Goal: Task Accomplishment & Management: Manage account settings

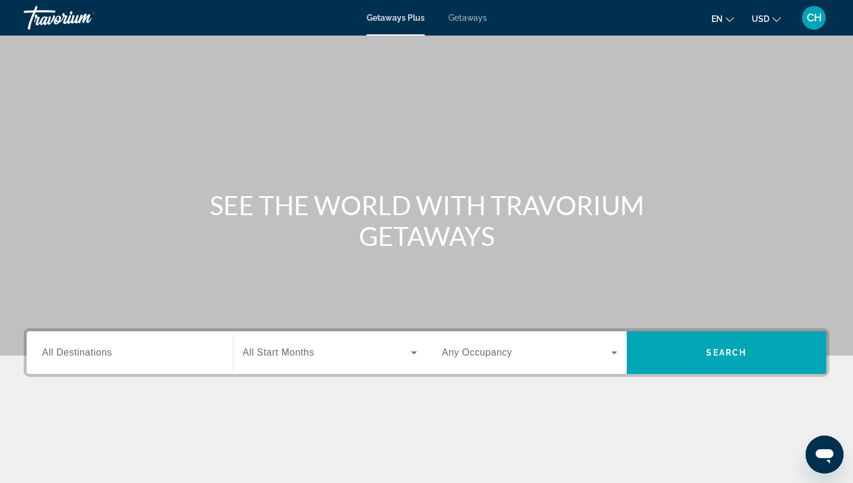
click at [468, 20] on span "Getaways" at bounding box center [467, 17] width 38 height 9
click at [115, 354] on input "Destination All Destinations" at bounding box center [129, 353] width 175 height 14
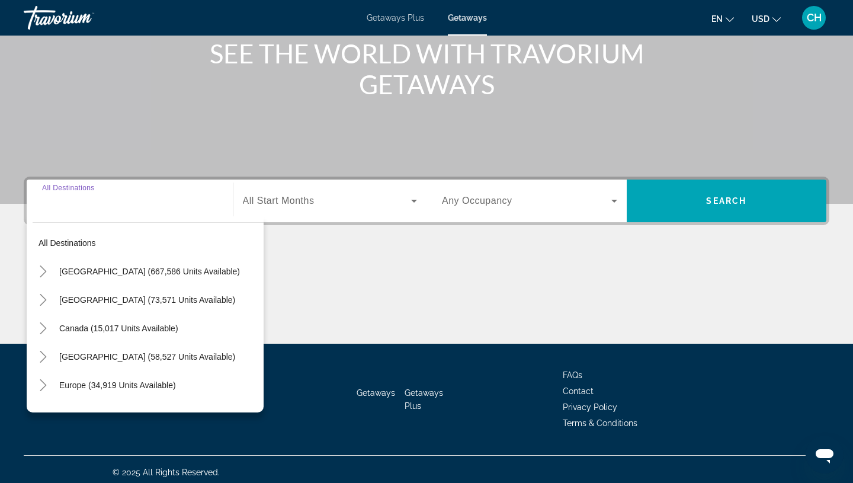
scroll to position [158, 0]
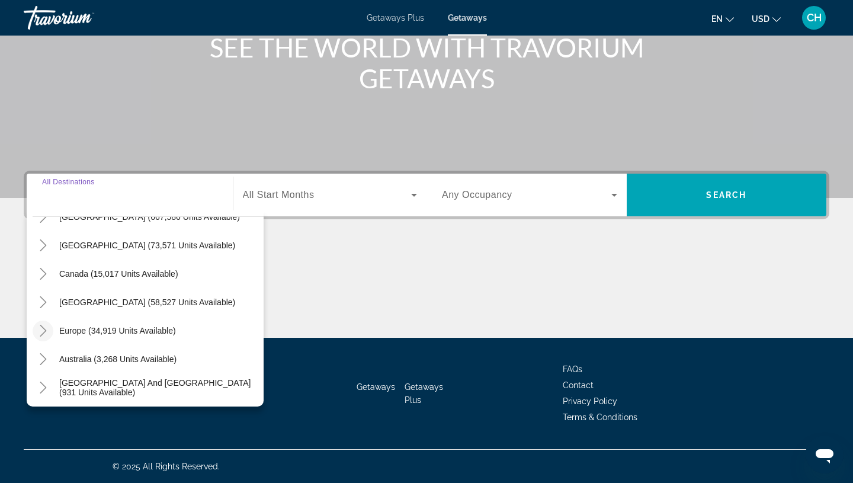
click at [47, 334] on icon "Toggle Europe (34,919 units available)" at bounding box center [43, 330] width 12 height 12
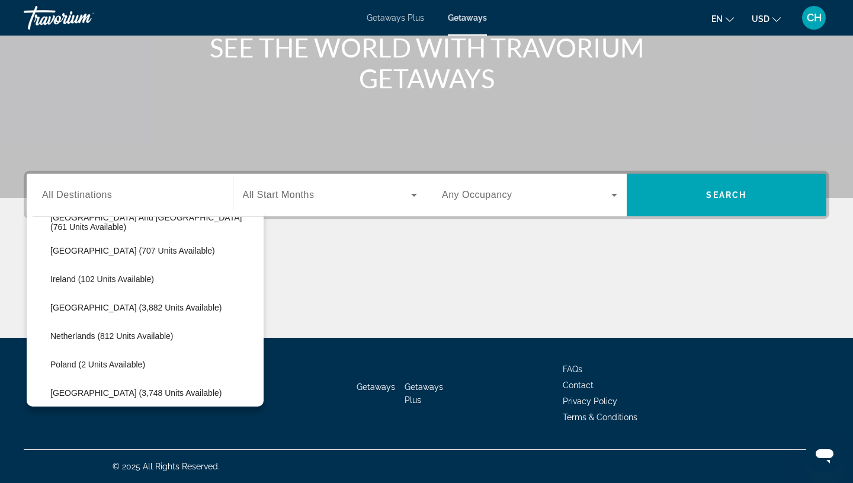
scroll to position [423, 0]
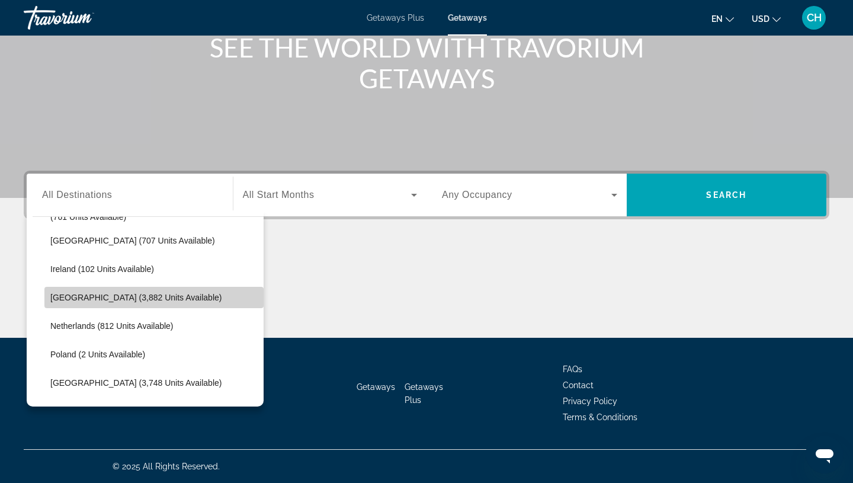
click at [62, 298] on span "[GEOGRAPHIC_DATA] (3,882 units available)" at bounding box center [135, 297] width 171 height 9
type input "**********"
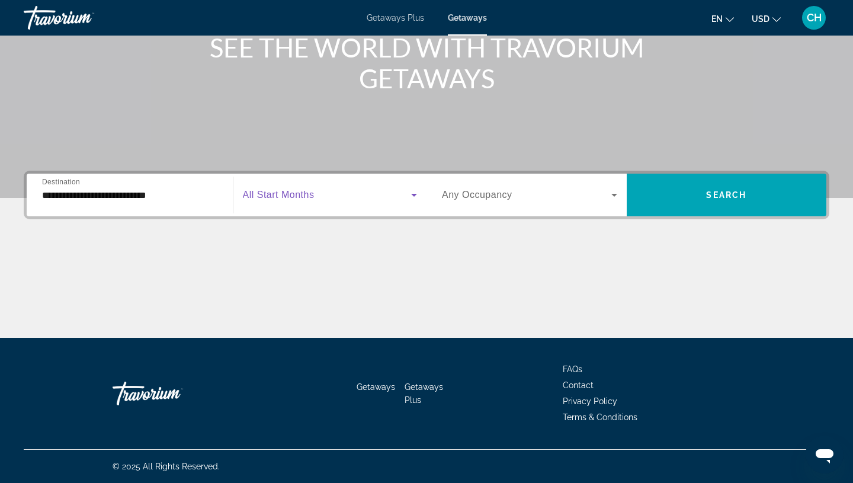
click at [323, 199] on span "Search widget" at bounding box center [327, 195] width 169 height 14
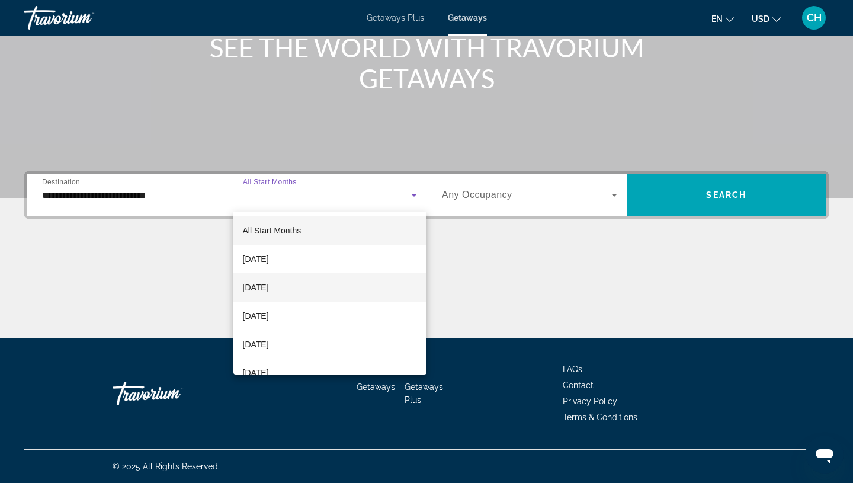
click at [269, 288] on span "[DATE]" at bounding box center [256, 287] width 26 height 14
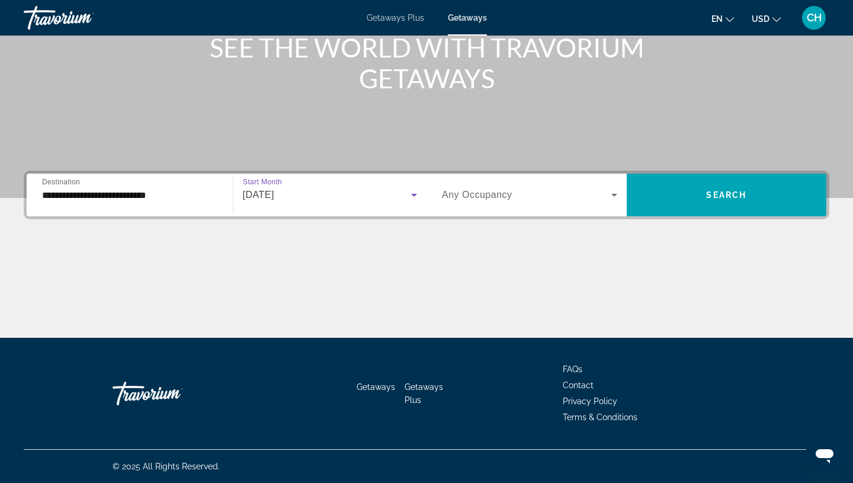
click at [608, 198] on icon "Search widget" at bounding box center [614, 195] width 14 height 14
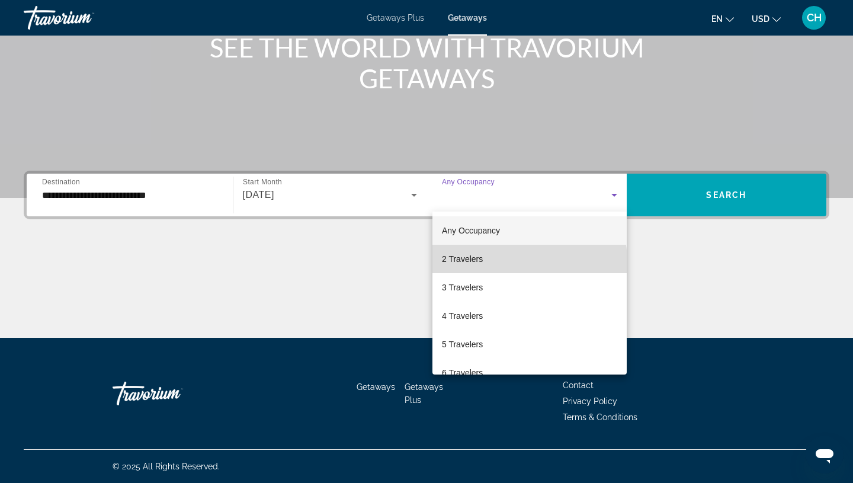
click at [490, 262] on mat-option "2 Travelers" at bounding box center [529, 259] width 194 height 28
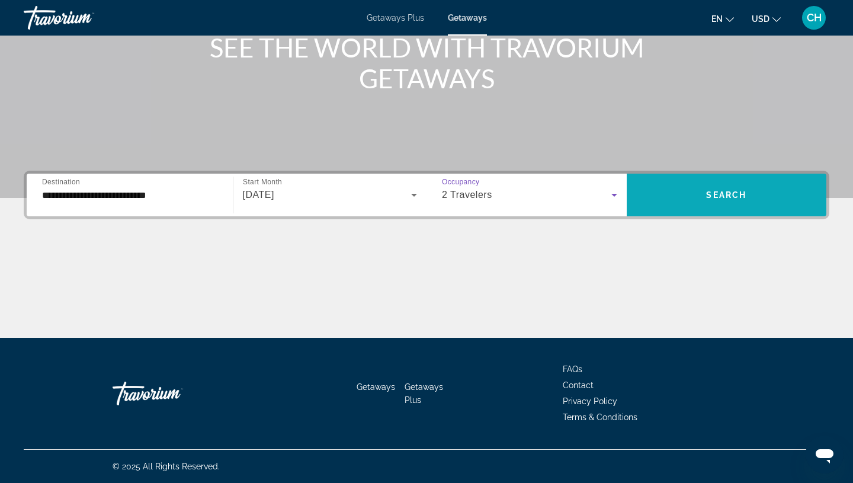
click at [732, 198] on span "Search" at bounding box center [726, 194] width 40 height 9
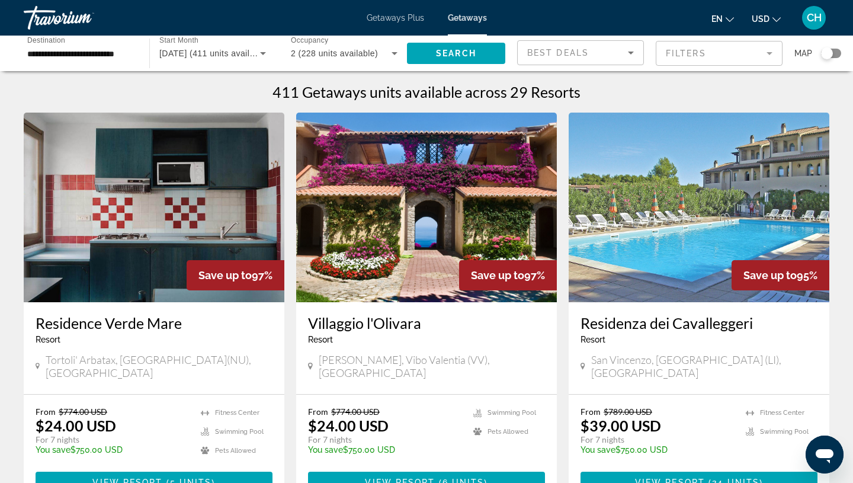
click at [767, 53] on mat-form-field "Filters" at bounding box center [719, 53] width 127 height 25
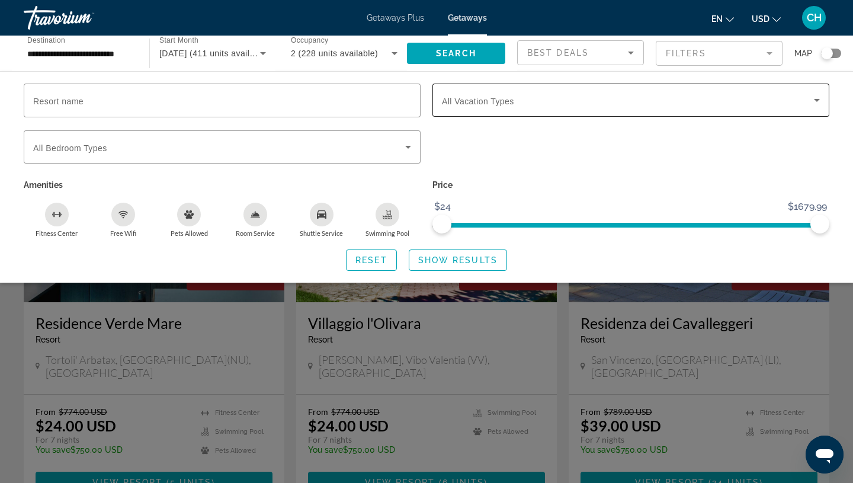
click at [814, 113] on div "Search widget" at bounding box center [631, 99] width 378 height 33
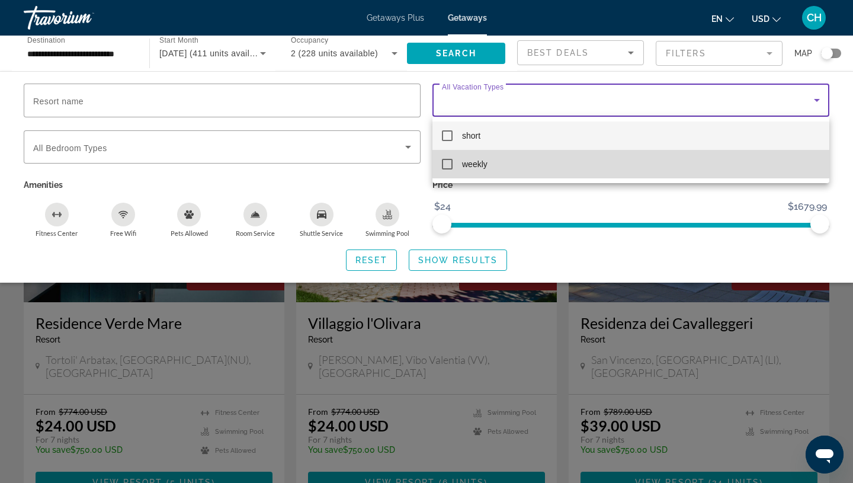
click at [448, 163] on mat-pseudo-checkbox at bounding box center [447, 164] width 11 height 11
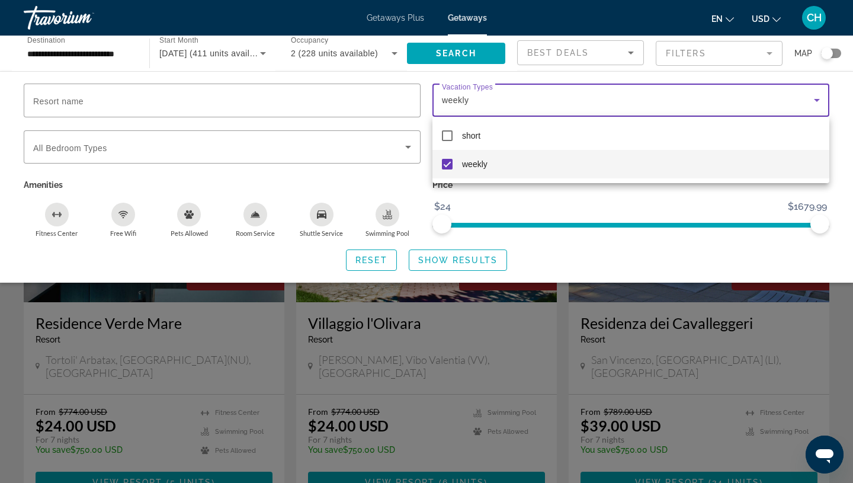
drag, startPoint x: 819, startPoint y: 227, endPoint x: 641, endPoint y: 231, distance: 177.7
click at [641, 231] on div at bounding box center [426, 241] width 853 height 483
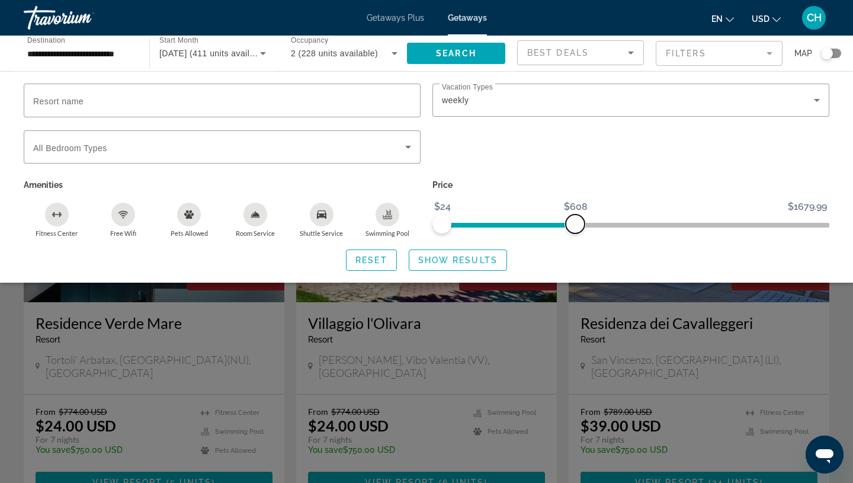
drag, startPoint x: 816, startPoint y: 223, endPoint x: 576, endPoint y: 229, distance: 239.9
click at [576, 229] on span "ngx-slider-max" at bounding box center [575, 223] width 19 height 19
click at [839, 53] on div "Search widget" at bounding box center [831, 53] width 20 height 9
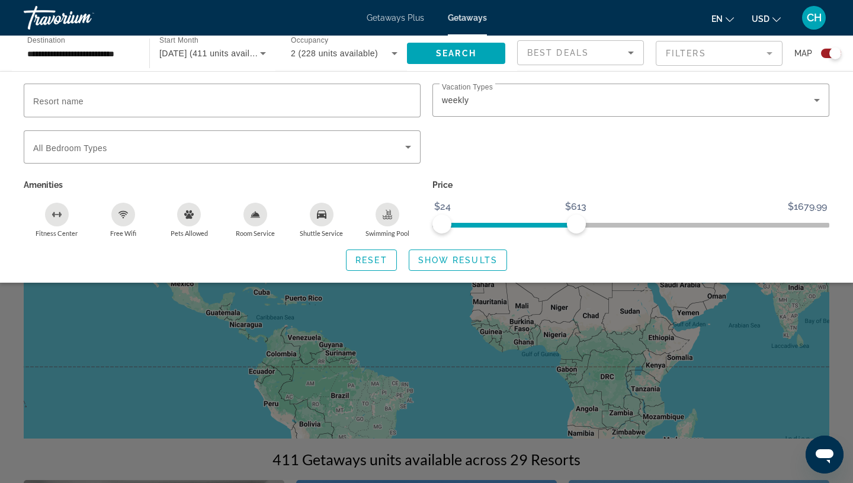
click at [659, 343] on div "Search widget" at bounding box center [426, 330] width 853 height 305
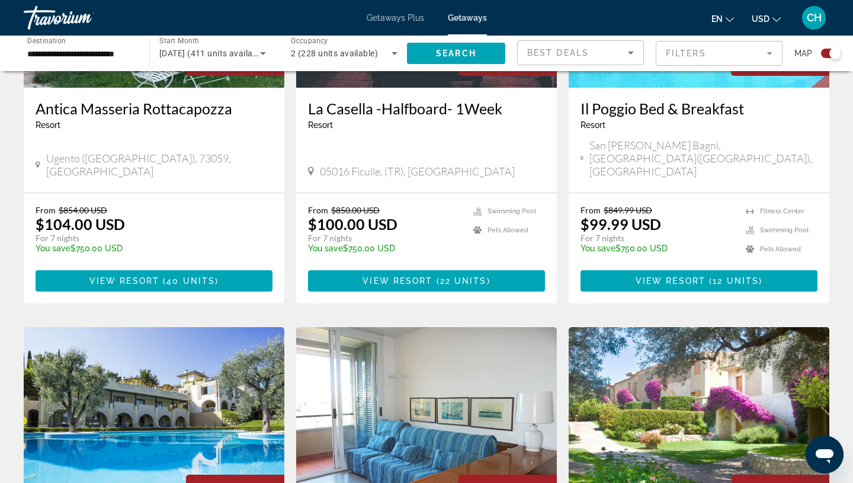
scroll to position [1447, 0]
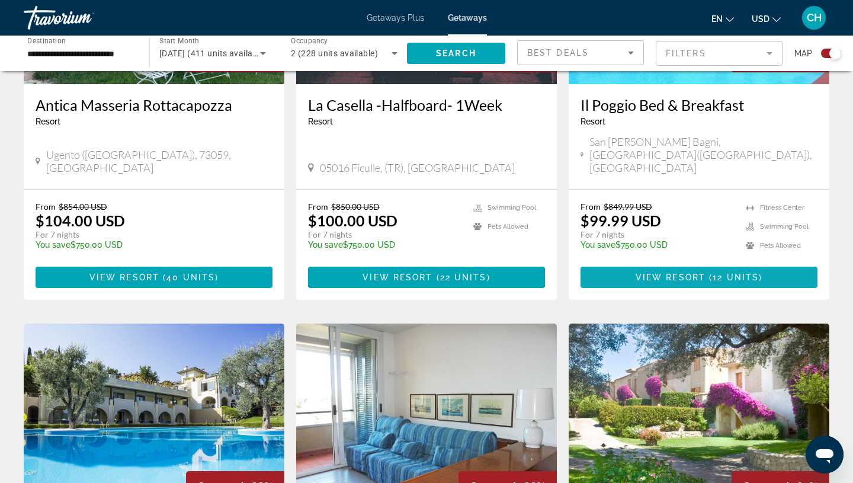
click at [640, 272] on span "View Resort" at bounding box center [670, 276] width 70 height 9
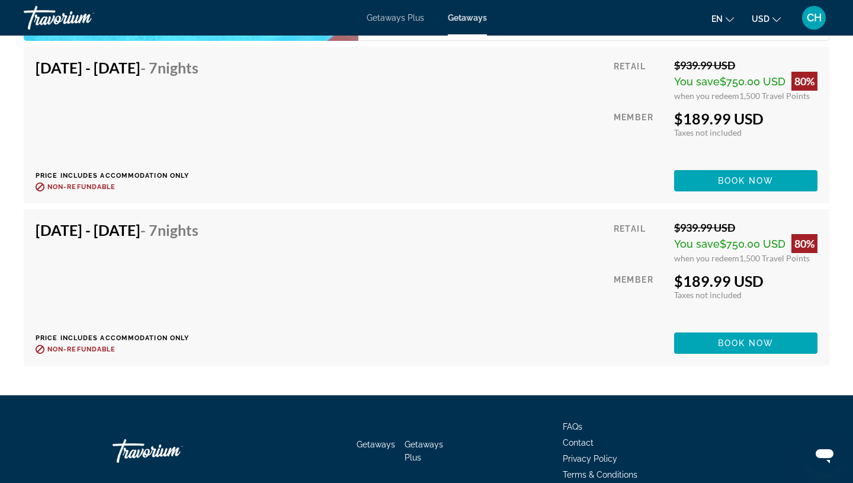
scroll to position [3148, 0]
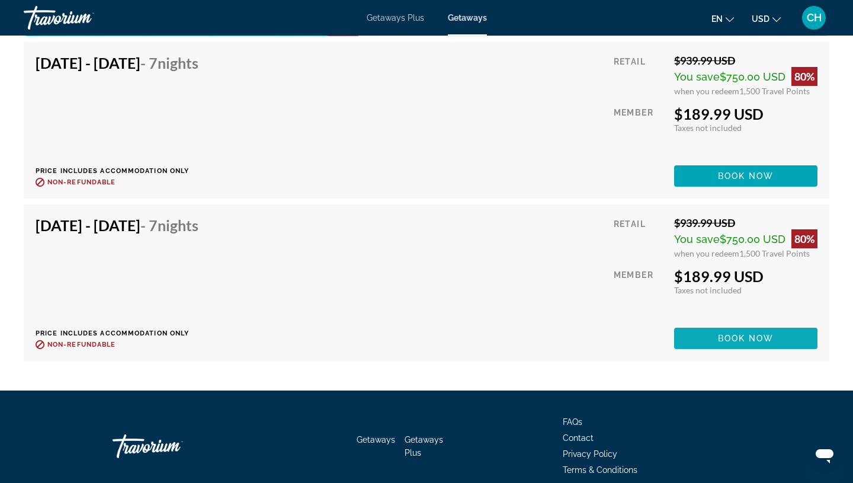
click at [744, 333] on span "Book now" at bounding box center [746, 337] width 56 height 9
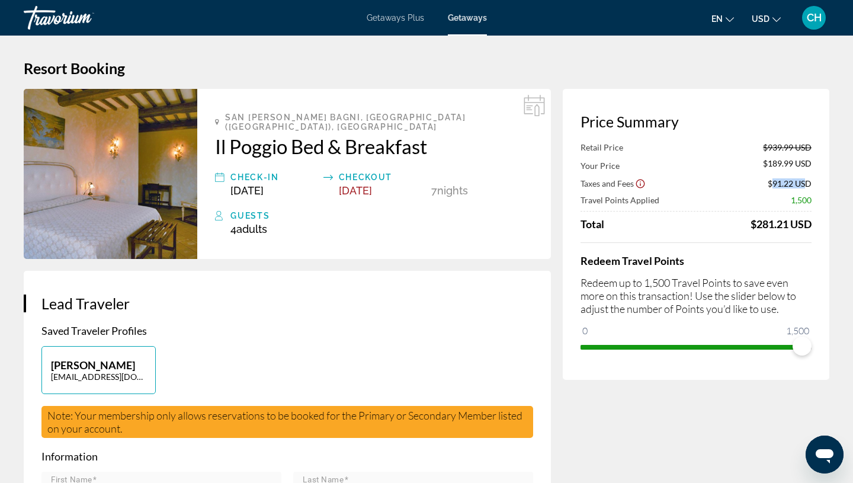
drag, startPoint x: 771, startPoint y: 184, endPoint x: 808, endPoint y: 187, distance: 36.9
click at [808, 187] on span "$91.22 USD" at bounding box center [789, 183] width 44 height 10
drag, startPoint x: 745, startPoint y: 220, endPoint x: 821, endPoint y: 231, distance: 76.5
click at [821, 231] on div "Price Summary Retail Price $939.99 USD Your Price $189.99 USD Taxes and Fees $9…" at bounding box center [696, 234] width 266 height 291
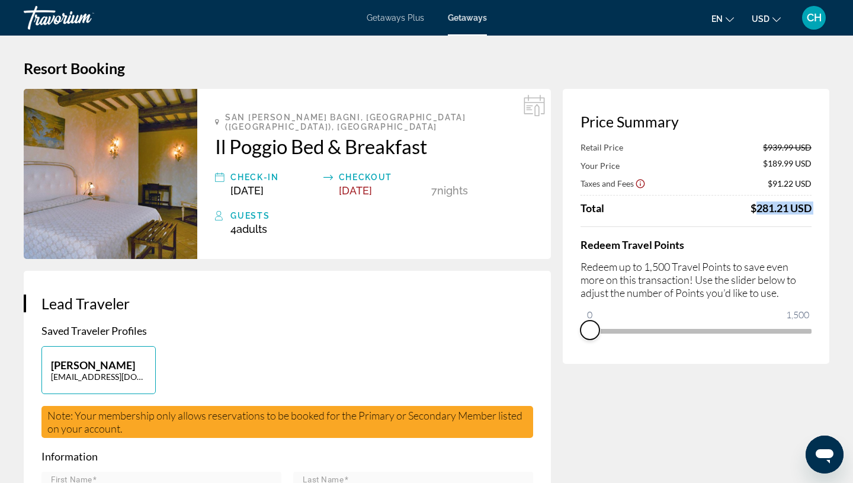
drag, startPoint x: 803, startPoint y: 342, endPoint x: 516, endPoint y: 338, distance: 286.6
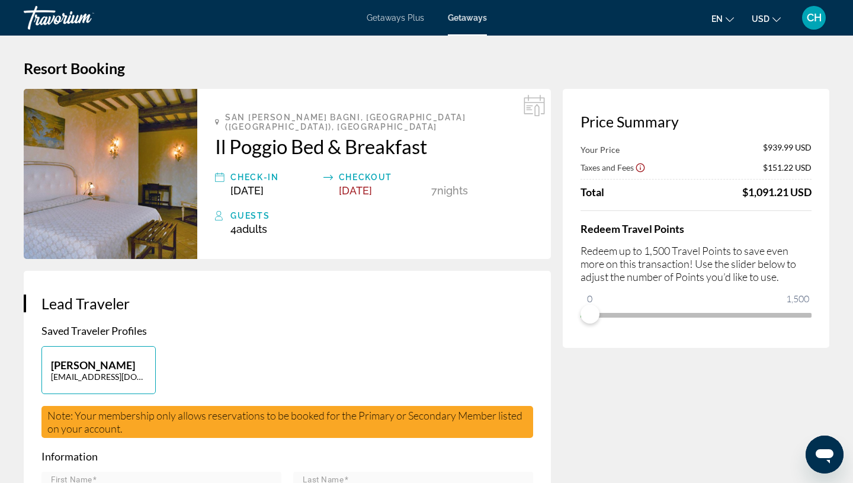
click at [773, 218] on div "Redeem Travel Points Redeem up to 1,500 Travel Points to save even more on this…" at bounding box center [695, 267] width 231 height 114
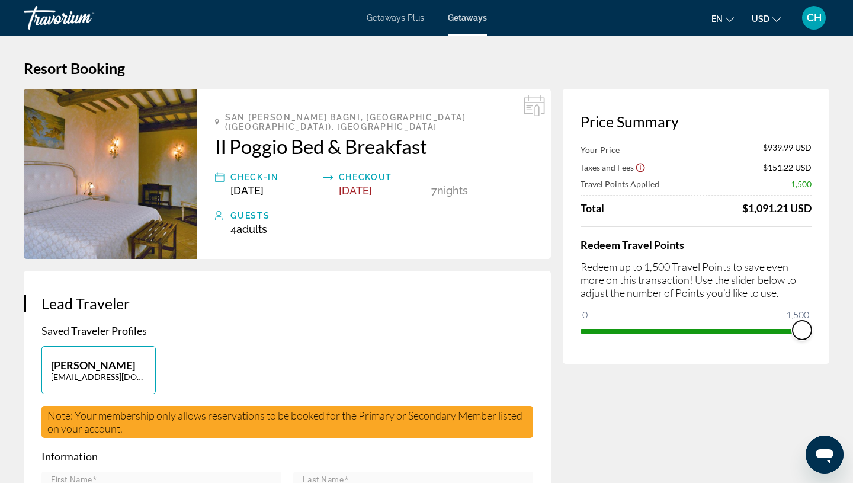
drag, startPoint x: 589, startPoint y: 313, endPoint x: 852, endPoint y: 323, distance: 263.7
click at [852, 323] on html "Skip to main content Getaways Plus Getaways en English Español Français Italian…" at bounding box center [426, 241] width 853 height 483
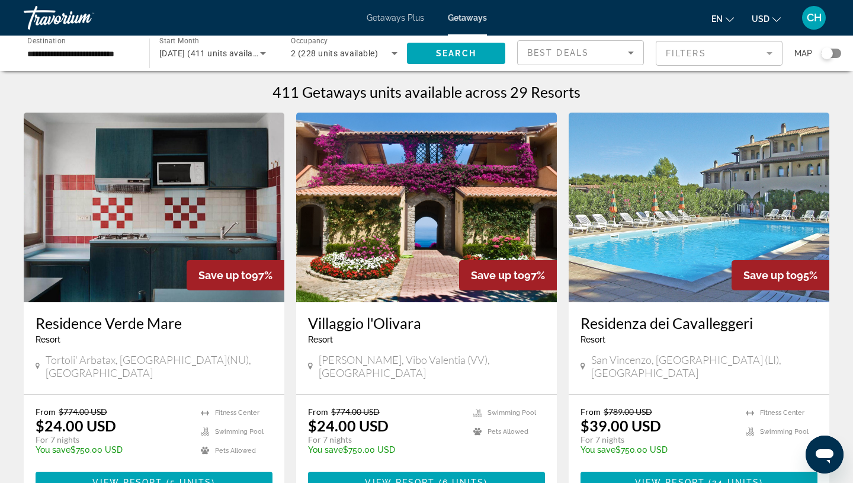
click at [358, 52] on span "2 (228 units available)" at bounding box center [334, 53] width 87 height 9
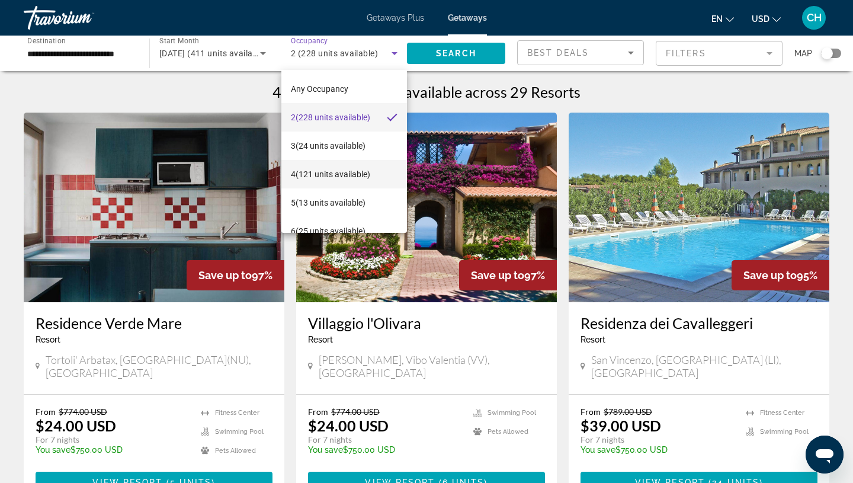
scroll to position [17, 0]
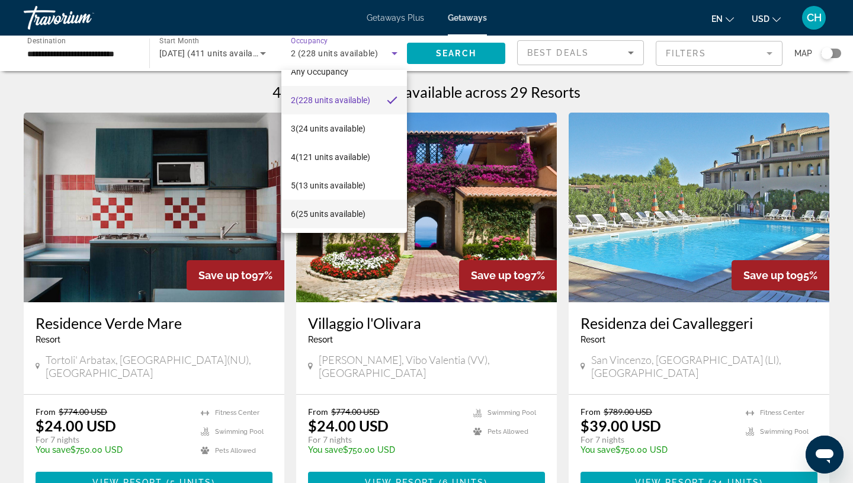
click at [347, 209] on span "6 (25 units available)" at bounding box center [328, 214] width 75 height 14
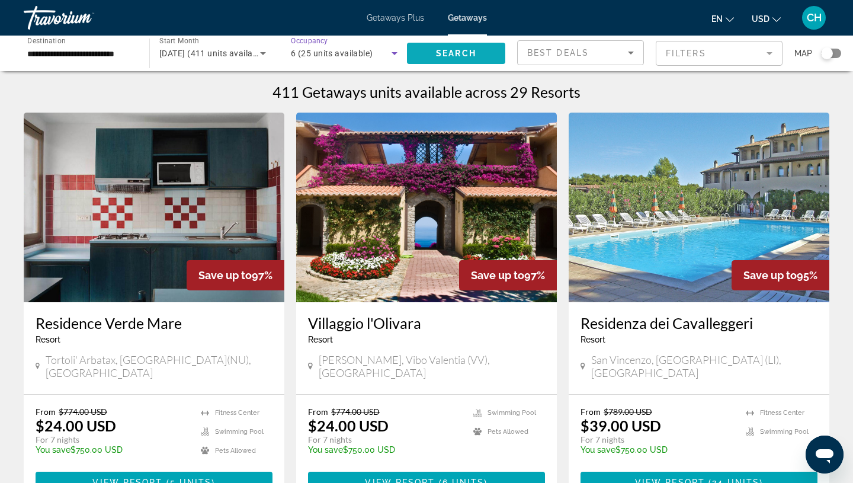
click at [460, 53] on span "Search" at bounding box center [456, 53] width 40 height 9
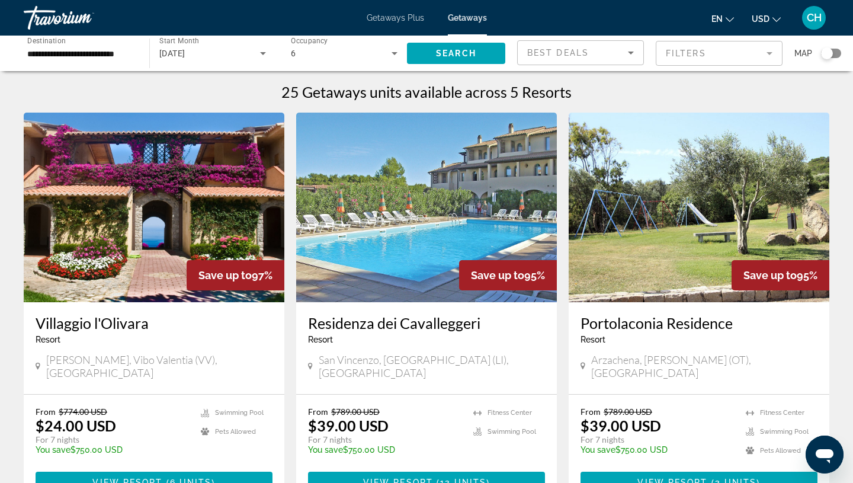
scroll to position [79, 0]
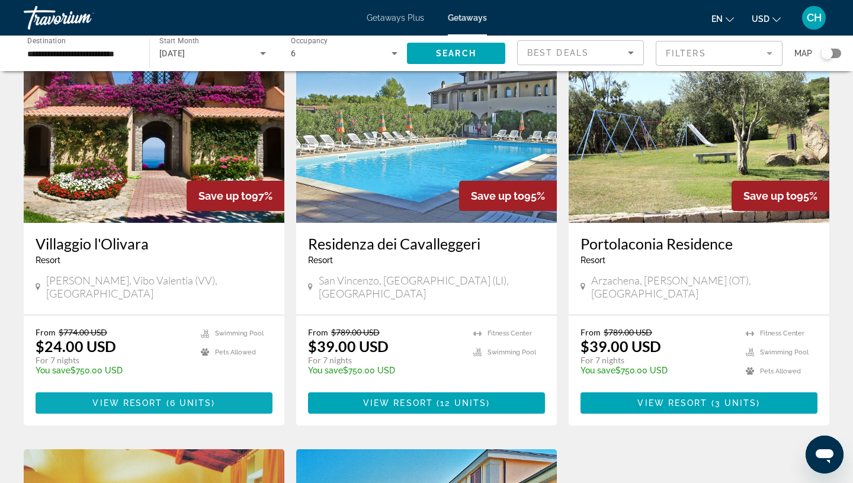
click at [146, 398] on span "View Resort" at bounding box center [127, 402] width 70 height 9
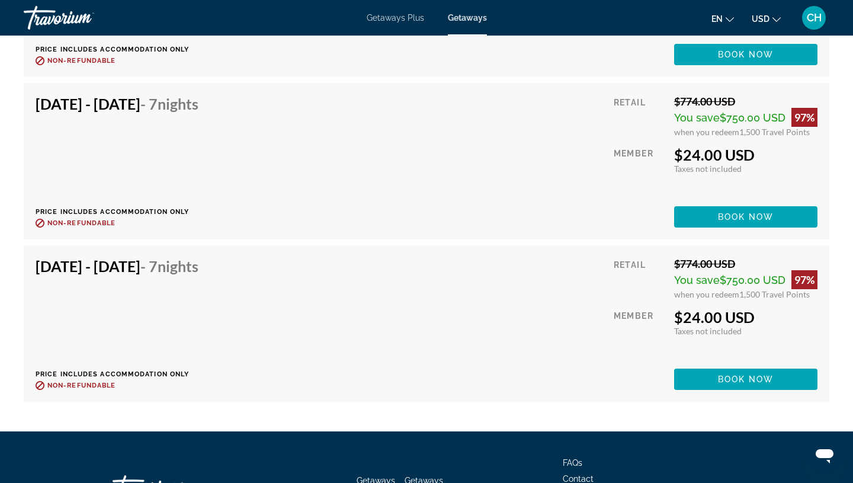
scroll to position [2604, 0]
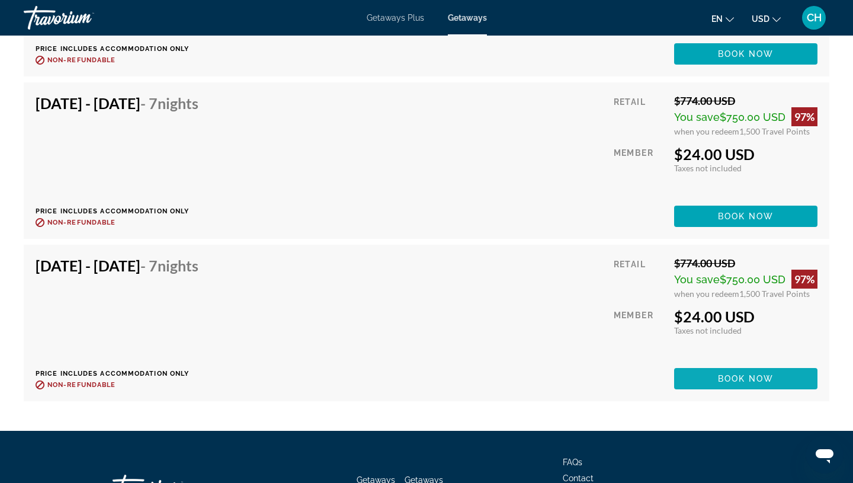
click at [744, 383] on span "Book now" at bounding box center [746, 378] width 56 height 9
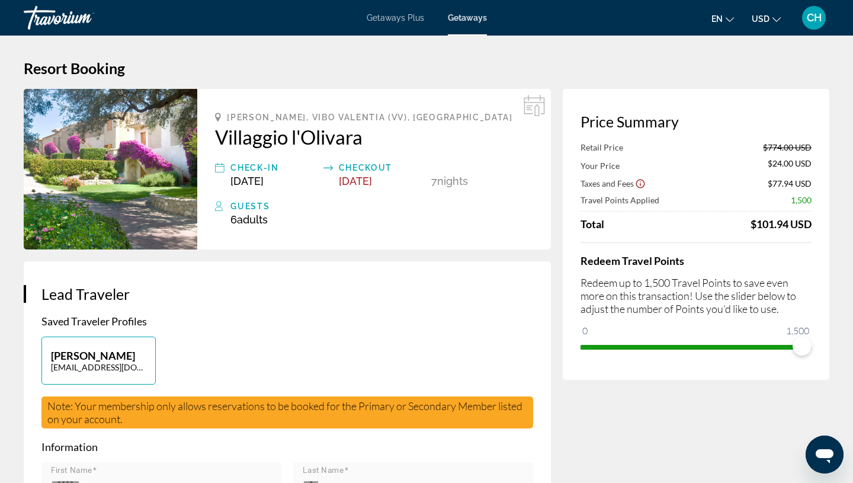
click at [817, 20] on span "CH" at bounding box center [814, 18] width 15 height 12
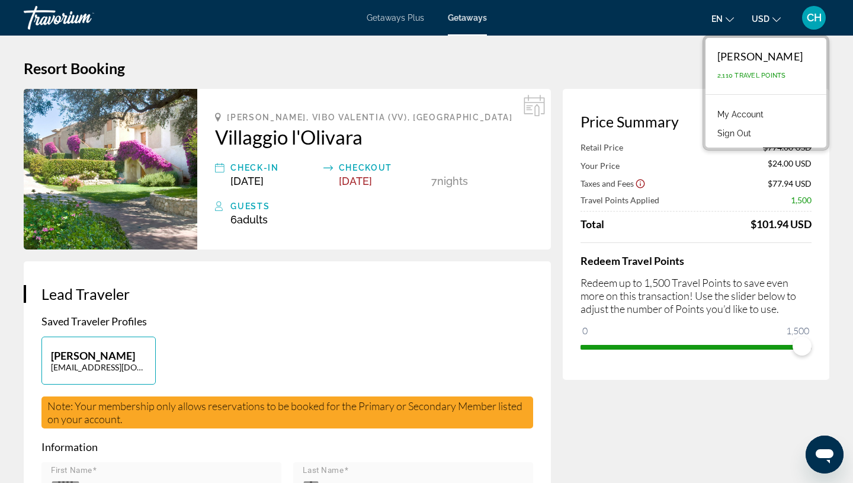
click at [763, 114] on link "My Account" at bounding box center [740, 114] width 58 height 15
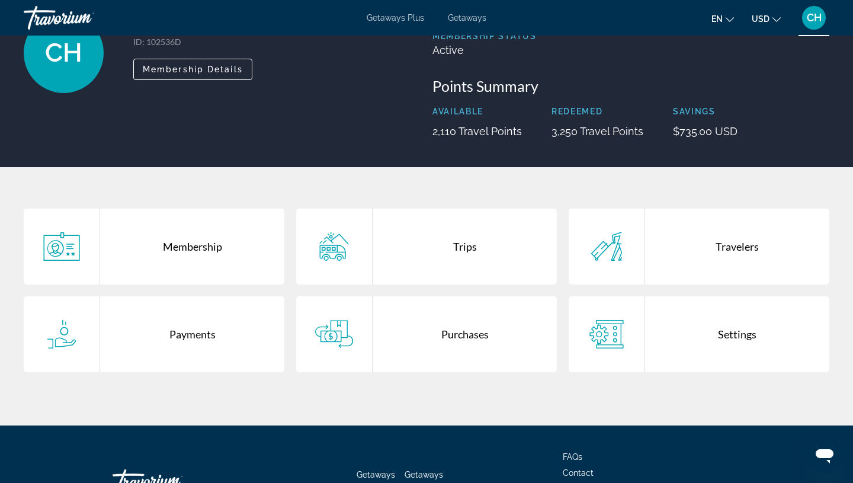
scroll to position [99, 0]
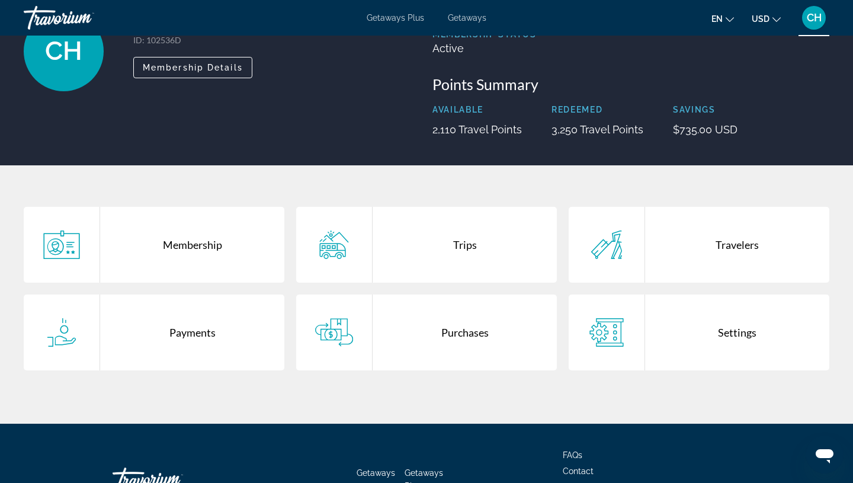
click at [464, 332] on div "Purchases" at bounding box center [464, 332] width 184 height 76
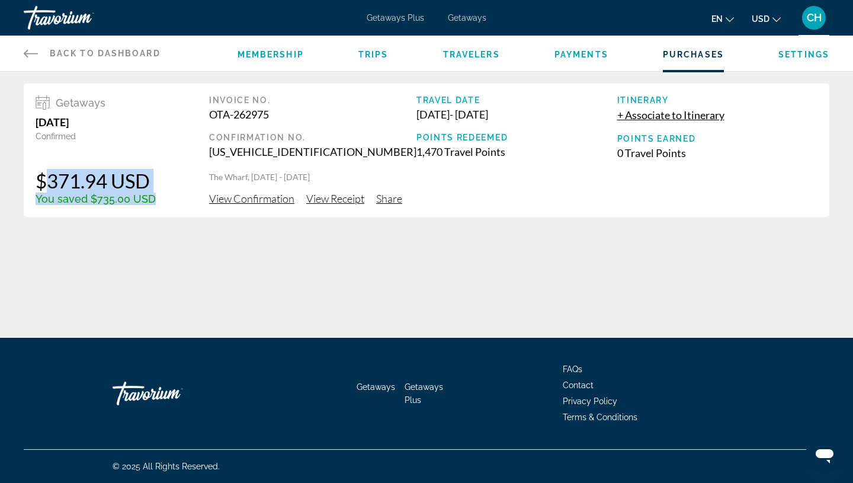
drag, startPoint x: 33, startPoint y: 179, endPoint x: 165, endPoint y: 192, distance: 132.2
click at [165, 192] on div "Getaways [DATE] Confirmed $371.94 USD You saved $735.00 USD Invoice No. OTA-262…" at bounding box center [426, 149] width 805 height 133
drag, startPoint x: 414, startPoint y: 117, endPoint x: 548, endPoint y: 120, distance: 134.5
click at [548, 120] on div "[DATE] - [DATE]" at bounding box center [516, 114] width 201 height 13
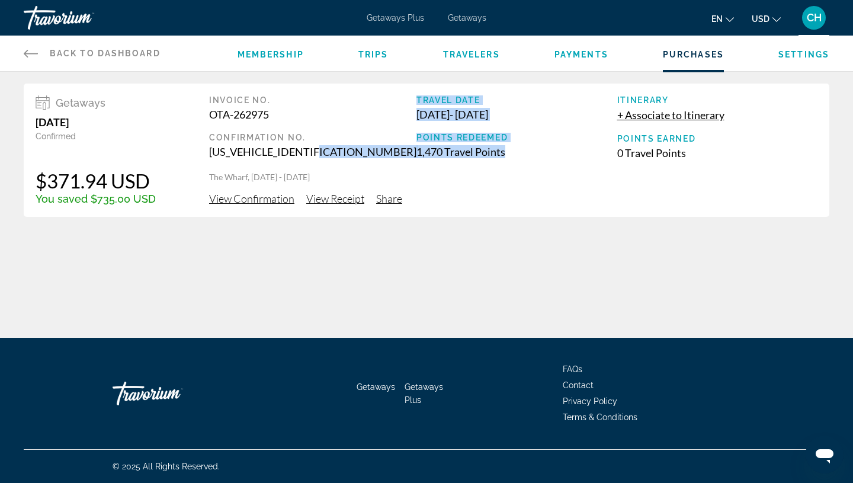
drag, startPoint x: 407, startPoint y: 155, endPoint x: 536, endPoint y: 169, distance: 129.3
click at [536, 169] on div "Invoice No. OTA-262975 Confirmation No. [US_VEHICLE_IDENTIFICATION_NUMBER] Trav…" at bounding box center [513, 133] width 608 height 76
click at [576, 53] on span "Payments" at bounding box center [581, 54] width 54 height 9
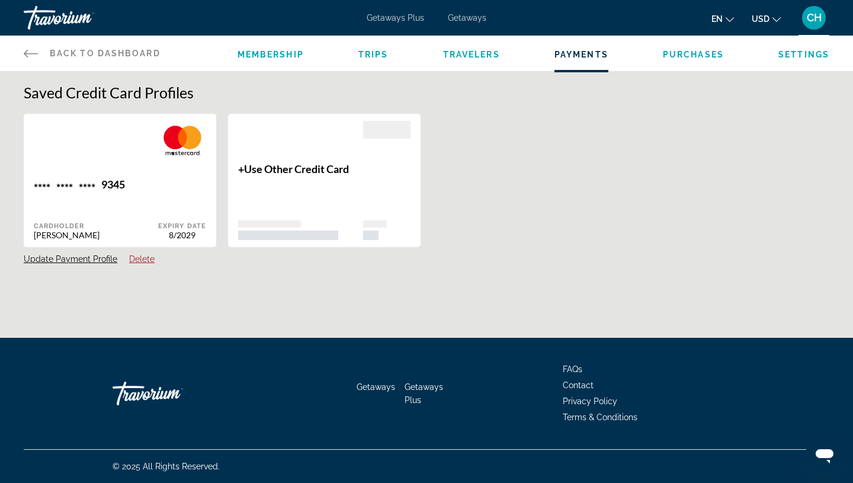
click at [486, 56] on span "Travelers" at bounding box center [471, 54] width 57 height 9
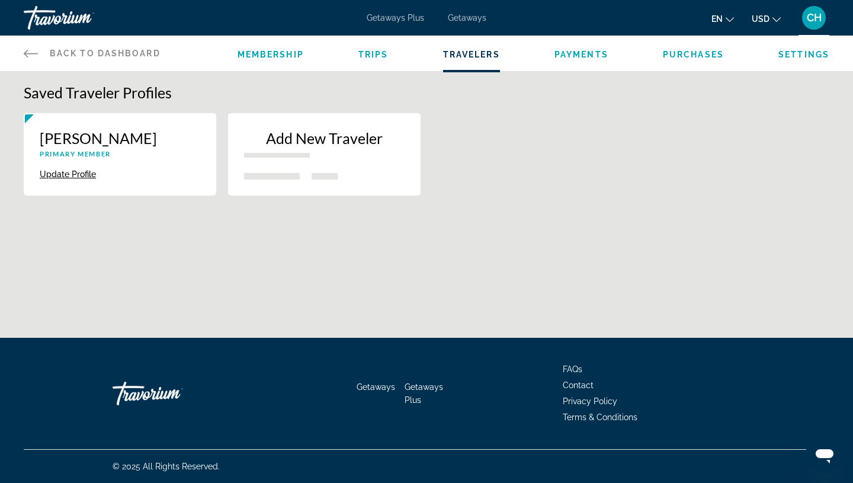
click at [381, 52] on span "Trips" at bounding box center [373, 54] width 30 height 9
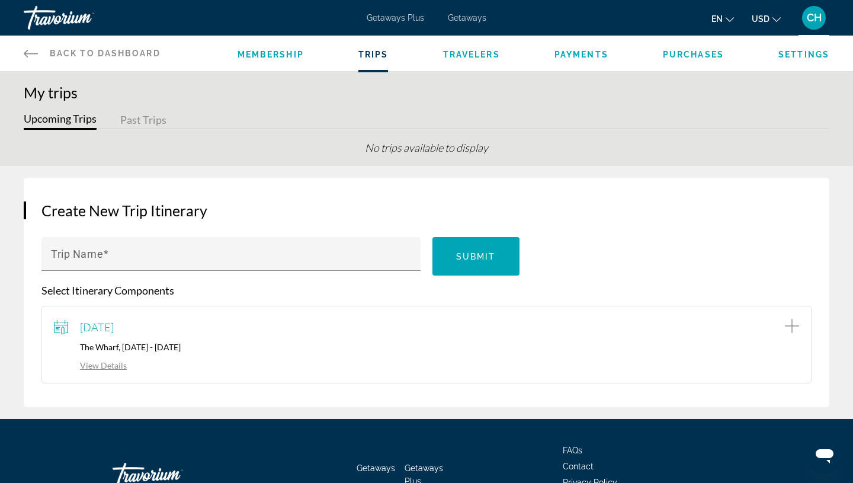
drag, startPoint x: 123, startPoint y: 348, endPoint x: 226, endPoint y: 349, distance: 103.0
click at [226, 349] on p "The Wharf, [DATE] - [DATE]" at bounding box center [426, 347] width 745 height 10
click at [820, 17] on span "CH" at bounding box center [814, 18] width 15 height 12
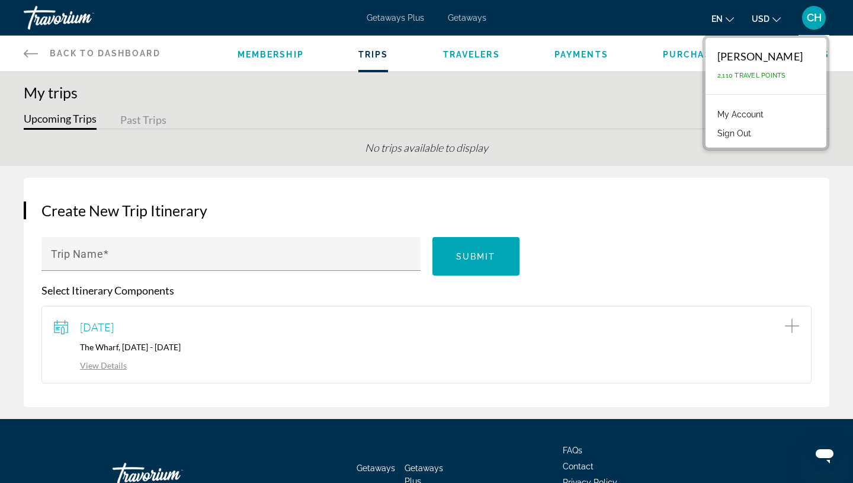
click at [757, 136] on button "Sign Out" at bounding box center [734, 133] width 46 height 15
